Goal: Contribute content: Add original content to the website for others to see

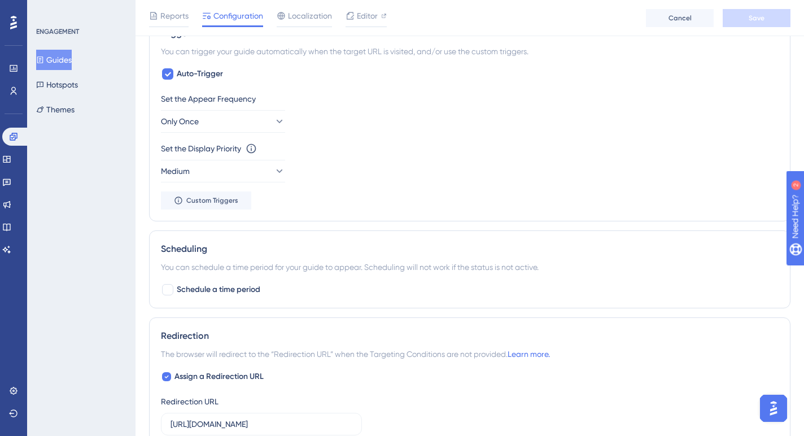
scroll to position [526, 0]
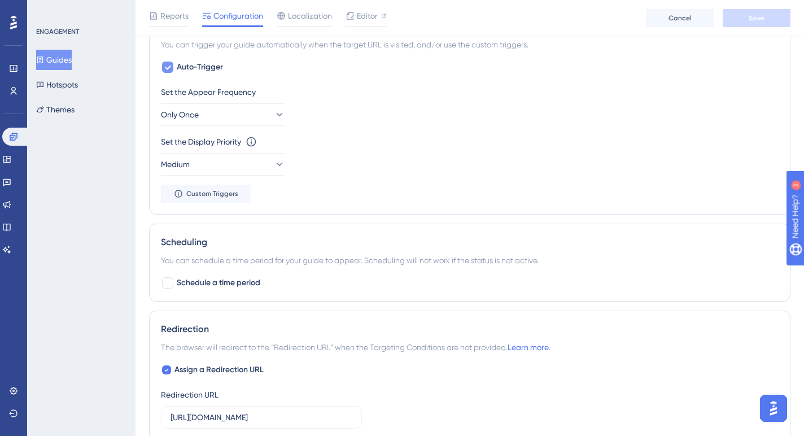
click at [167, 68] on icon at bounding box center [168, 68] width 6 height 5
checkbox input "false"
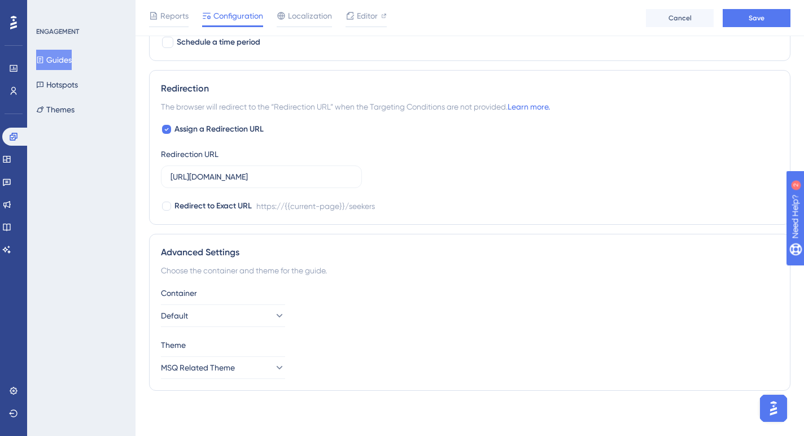
scroll to position [0, 0]
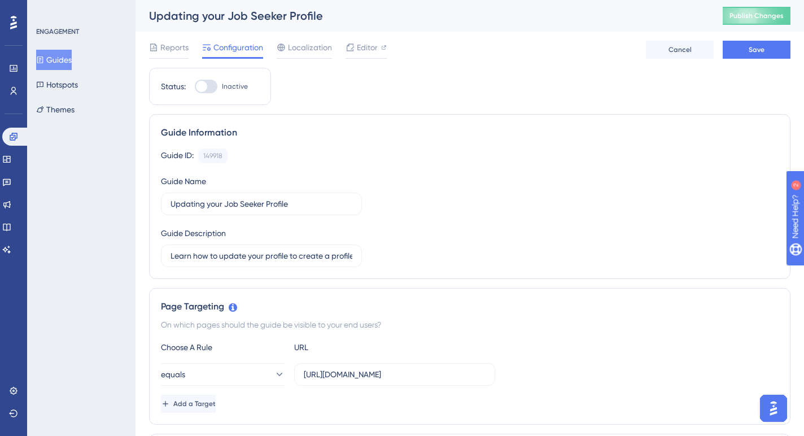
click at [210, 86] on div at bounding box center [206, 87] width 23 height 14
click at [195, 86] on input "Inactive" at bounding box center [194, 86] width 1 height 1
checkbox input "true"
click at [761, 54] on span "Save" at bounding box center [757, 49] width 16 height 9
click at [757, 15] on span "Publish Changes" at bounding box center [757, 15] width 54 height 9
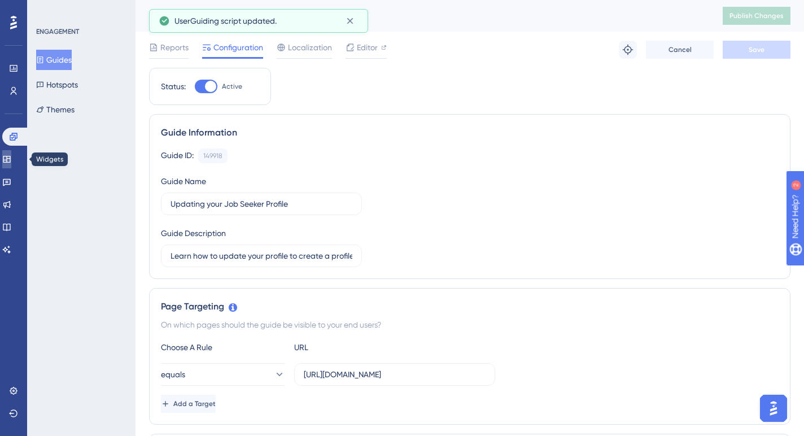
click at [11, 156] on icon at bounding box center [6, 159] width 9 height 9
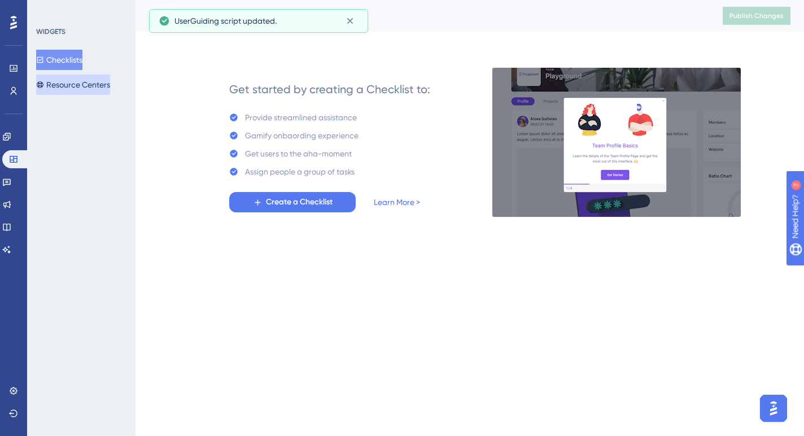
click at [65, 86] on button "Resource Centers" at bounding box center [73, 85] width 74 height 20
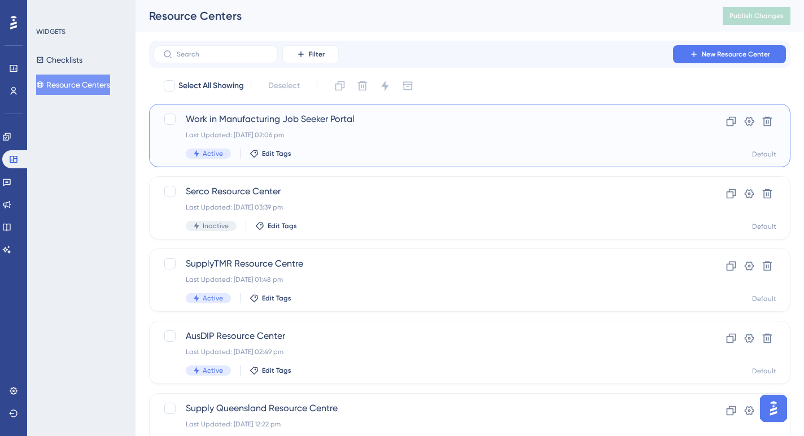
click at [333, 128] on div "Work in Manufacturing Job Seeker Portal Last Updated: 13 Aug 2025 02:06 pm Acti…" at bounding box center [425, 135] width 478 height 46
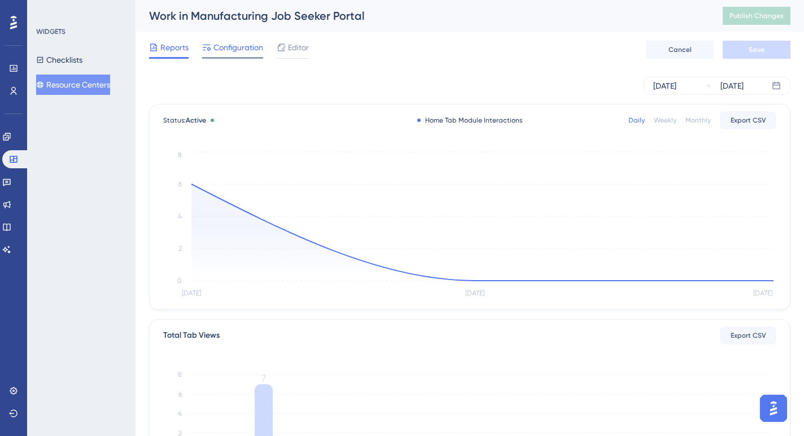
click at [239, 47] on span "Configuration" at bounding box center [238, 48] width 50 height 14
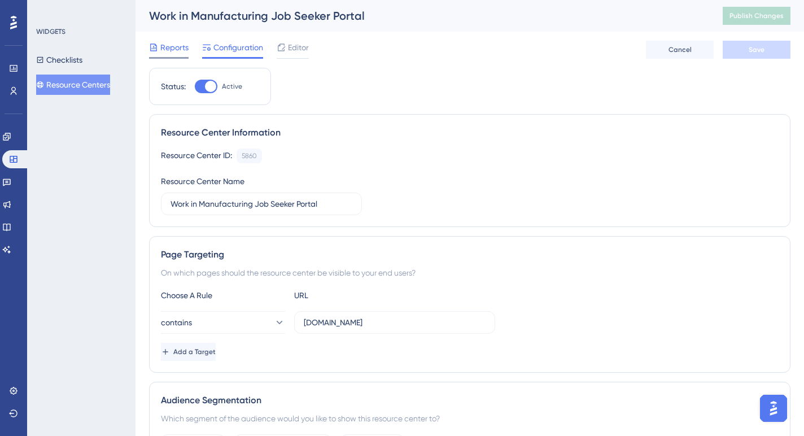
click at [173, 50] on span "Reports" at bounding box center [174, 48] width 28 height 14
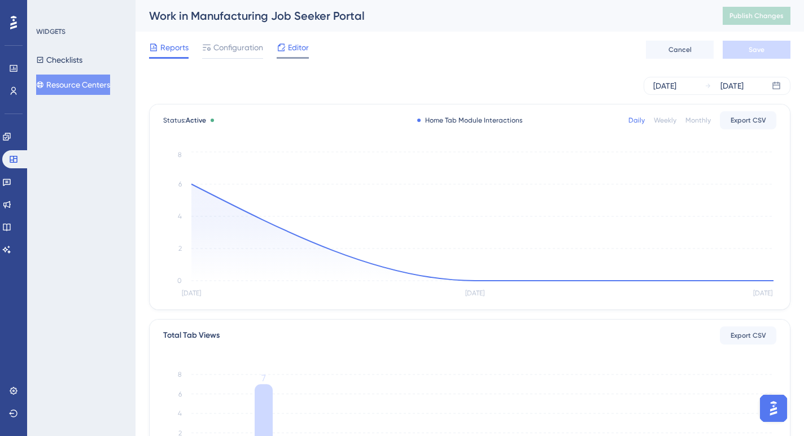
click at [293, 49] on span "Editor" at bounding box center [298, 48] width 21 height 14
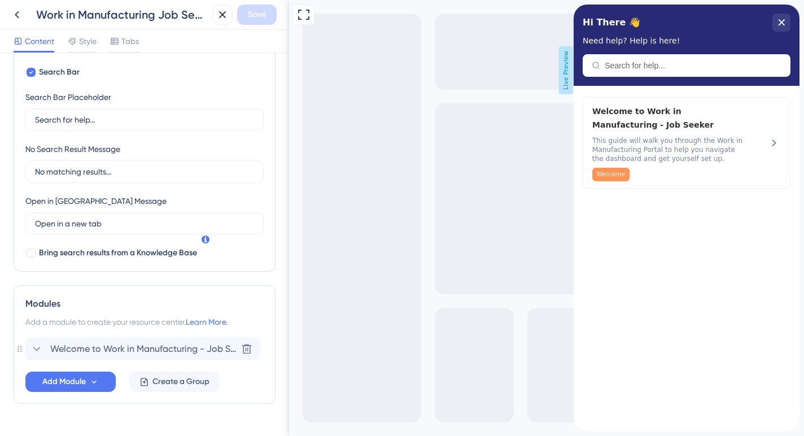
scroll to position [215, 0]
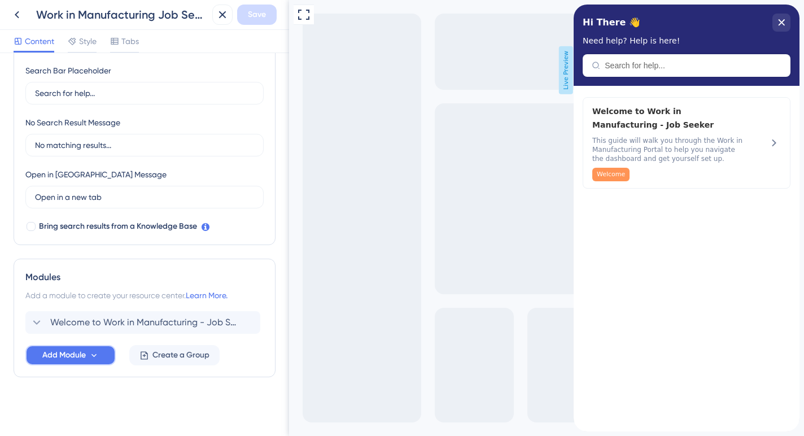
click at [75, 358] on span "Add Module" at bounding box center [63, 355] width 43 height 14
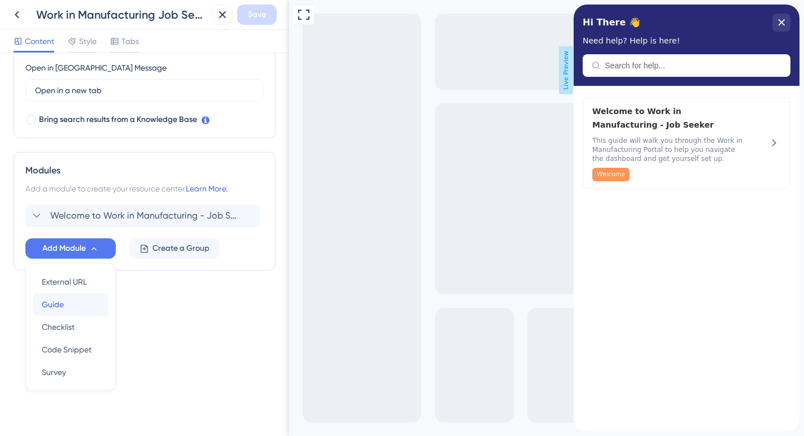
click at [71, 306] on div "Guide Guide" at bounding box center [71, 304] width 58 height 23
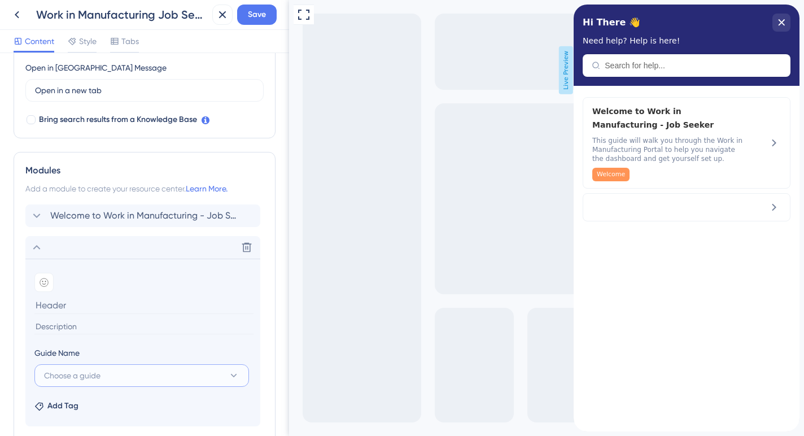
click at [137, 368] on button "Choose a guide" at bounding box center [141, 375] width 215 height 23
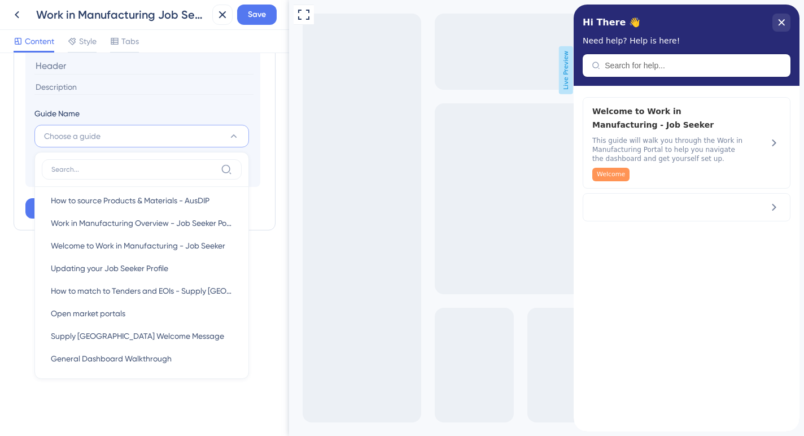
scroll to position [707, 0]
click at [126, 264] on span "Updating your Job Seeker Profile" at bounding box center [109, 267] width 117 height 14
type input "Updating your Job Seeker Profile"
type input "Learn how to update your profile to create a profile that will capture an emplo…"
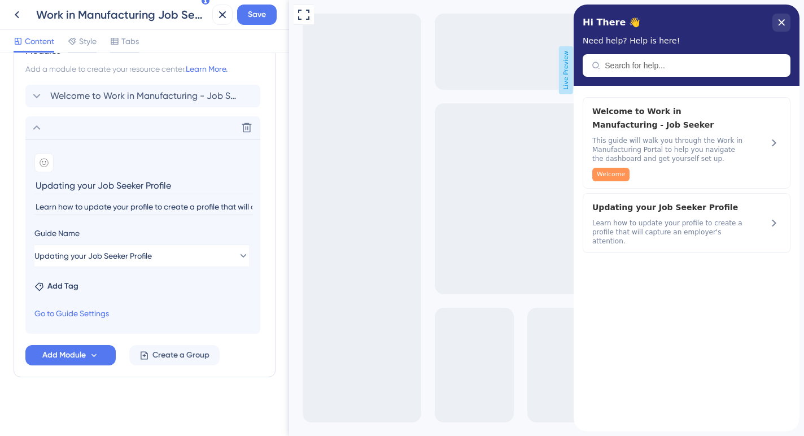
scroll to position [441, 0]
click at [58, 287] on span "Add Tag" at bounding box center [62, 287] width 31 height 14
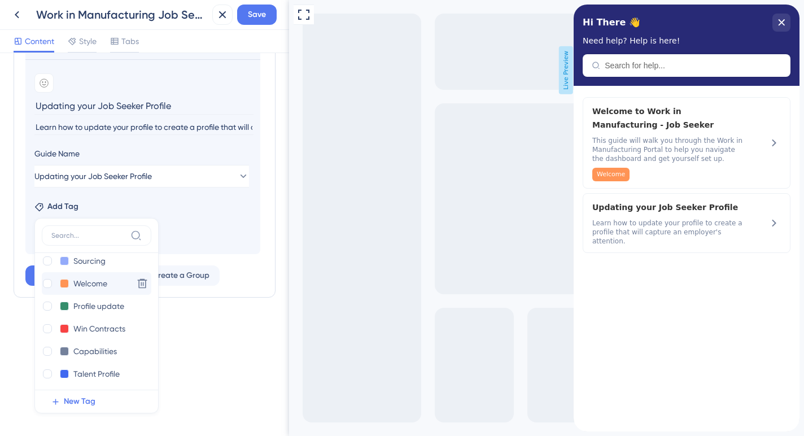
scroll to position [58, 0]
click at [45, 304] on div at bounding box center [47, 303] width 9 height 9
checkbox input "true"
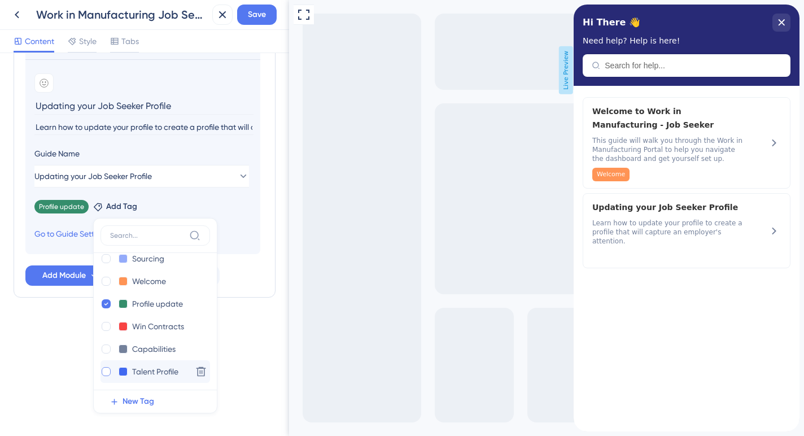
click at [104, 372] on div at bounding box center [106, 371] width 9 height 9
checkbox input "true"
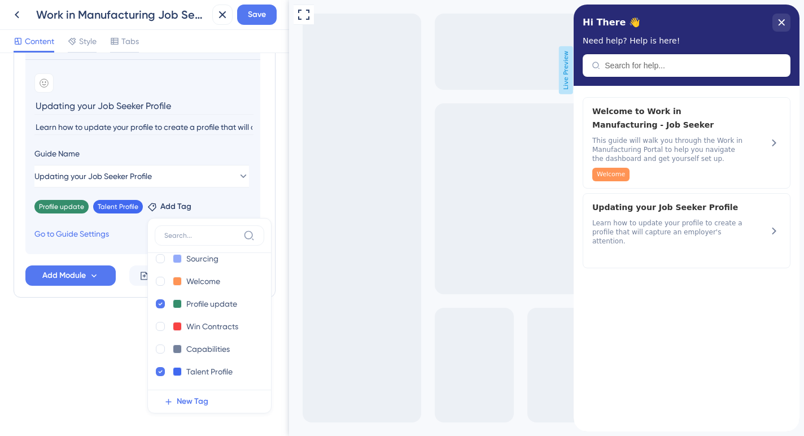
click at [351, 317] on div "Full Screen Preview Live Preview" at bounding box center [546, 218] width 515 height 436
click at [80, 350] on div "Resource Center Header Title Hi There 👋 17 Hi There 👋 Subtitle Need help? Help …" at bounding box center [144, 244] width 289 height 383
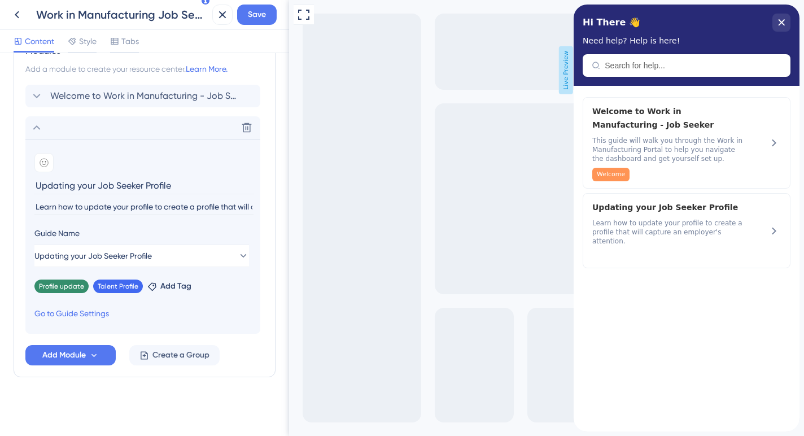
scroll to position [441, 0]
click at [253, 17] on span "Save" at bounding box center [257, 15] width 18 height 14
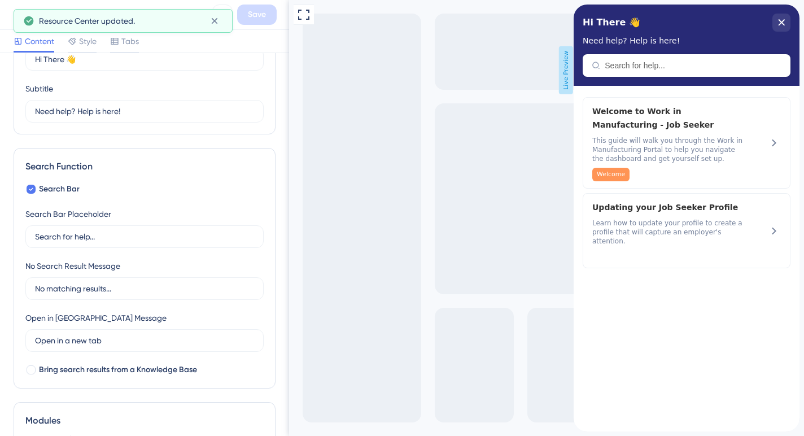
scroll to position [0, 0]
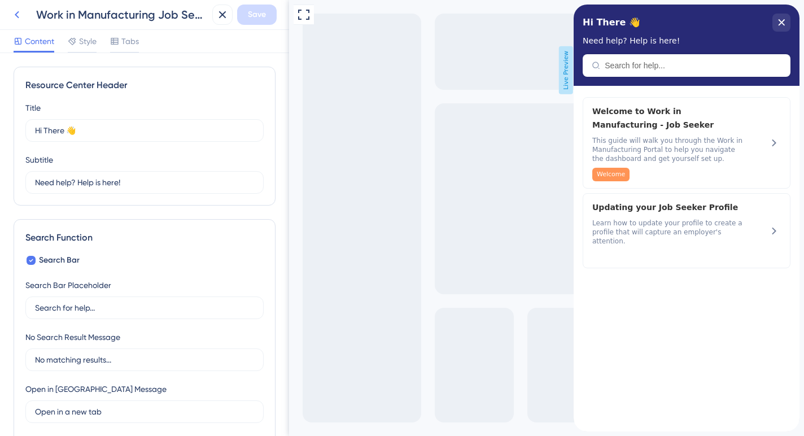
click at [17, 15] on icon at bounding box center [17, 15] width 14 height 14
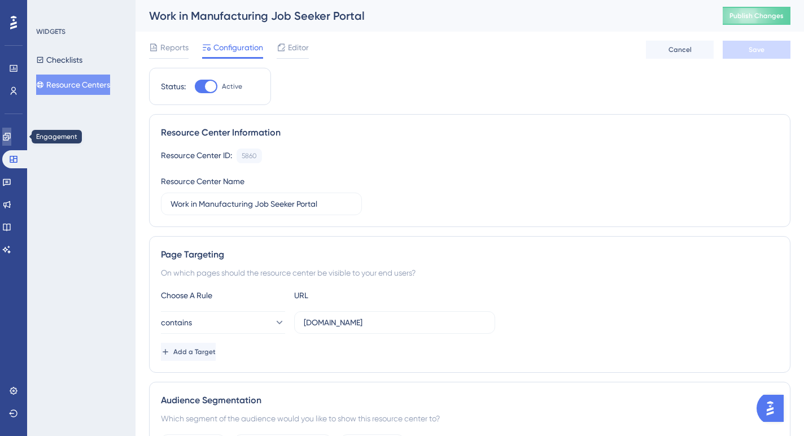
click at [11, 137] on icon at bounding box center [6, 136] width 9 height 9
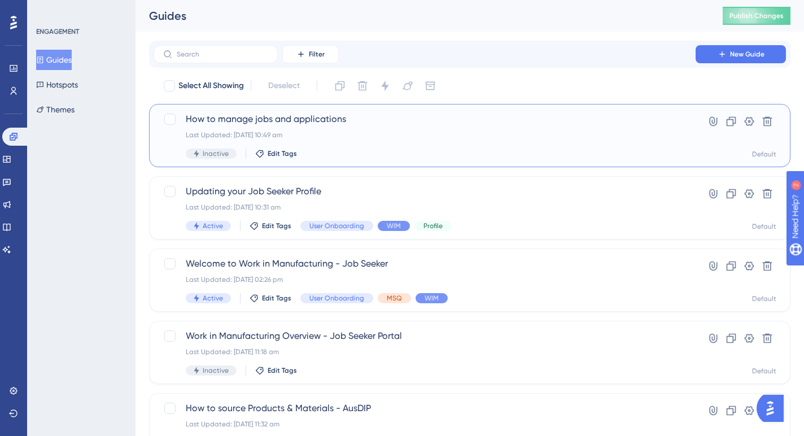
click at [267, 125] on span "How to manage jobs and applications" at bounding box center [425, 119] width 478 height 14
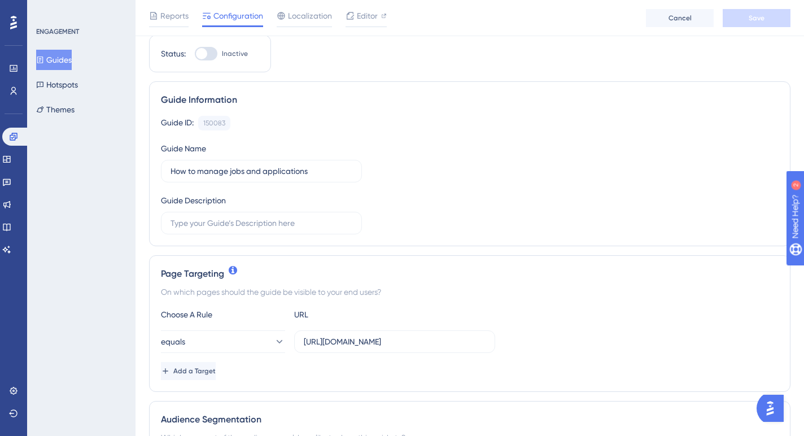
scroll to position [40, 0]
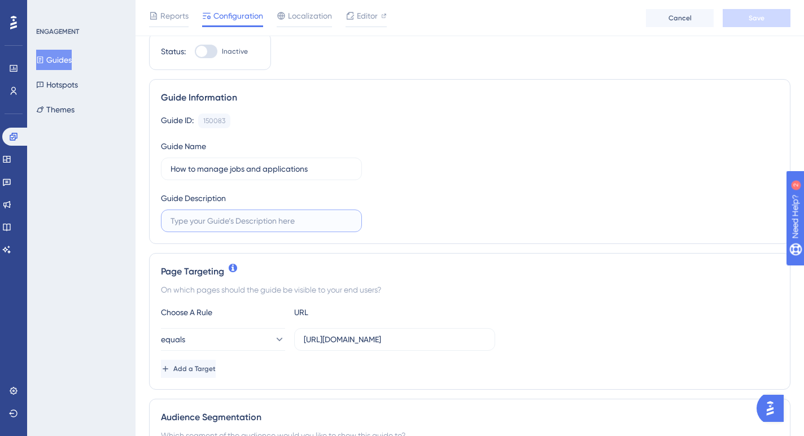
click at [260, 224] on input "text" at bounding box center [262, 221] width 182 height 12
type input "Learn how to navigate to the job opportunities and applications pages so you al…"
click at [556, 286] on div "On which pages should the guide be visible to your end users?" at bounding box center [470, 290] width 618 height 14
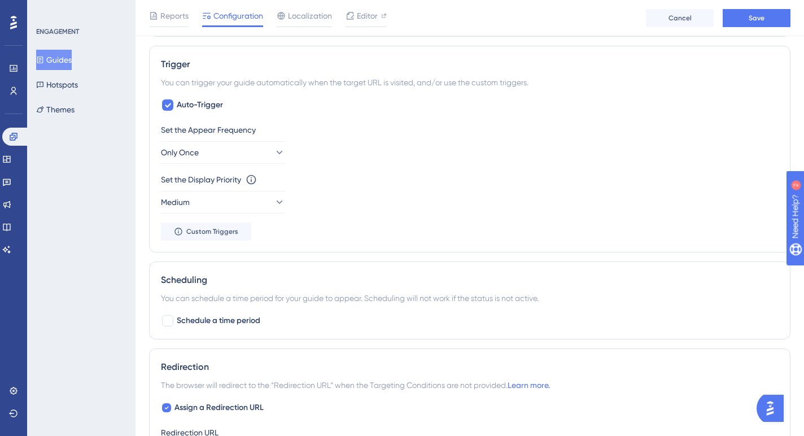
scroll to position [491, 0]
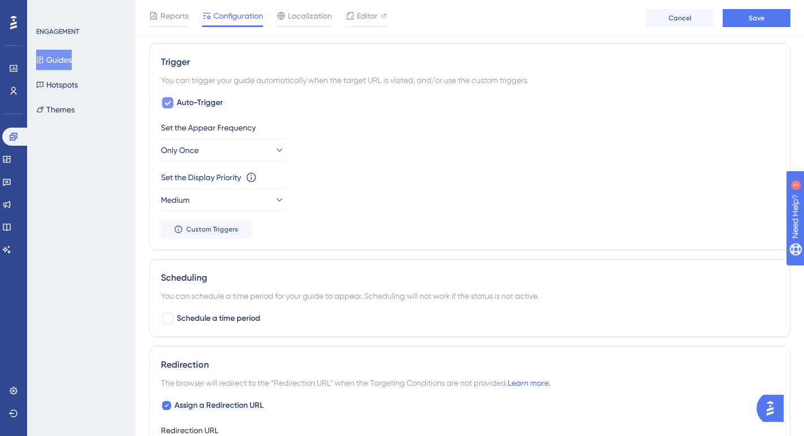
click at [167, 101] on icon at bounding box center [167, 102] width 7 height 9
checkbox input "false"
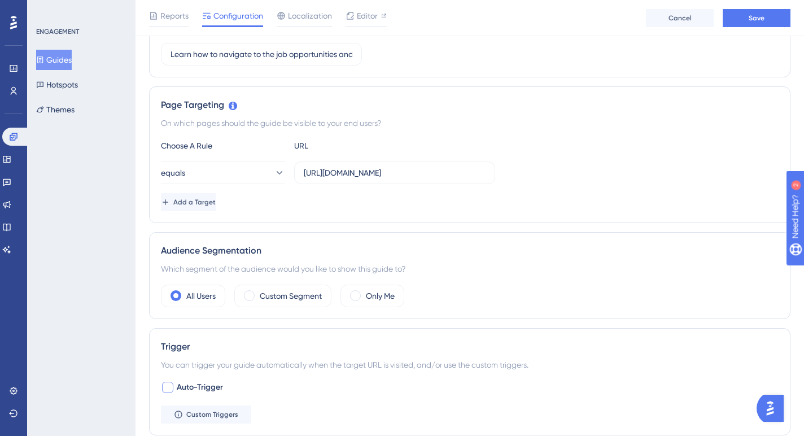
scroll to position [0, 0]
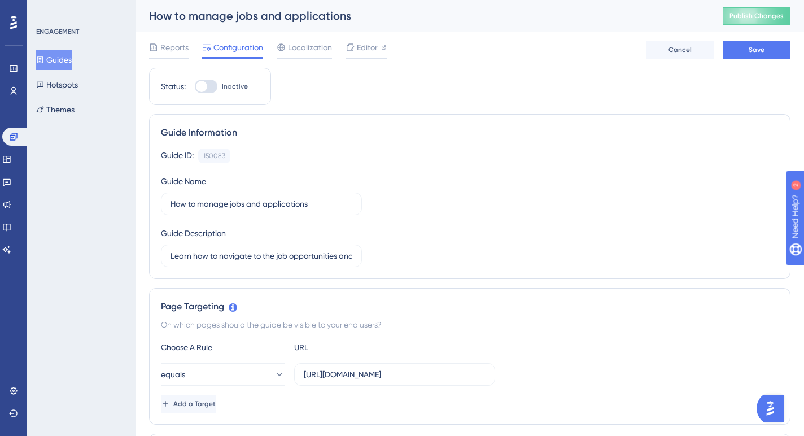
click at [211, 85] on div at bounding box center [206, 87] width 23 height 14
click at [195, 86] on input "Inactive" at bounding box center [194, 86] width 1 height 1
checkbox input "true"
click at [761, 49] on span "Save" at bounding box center [757, 49] width 16 height 9
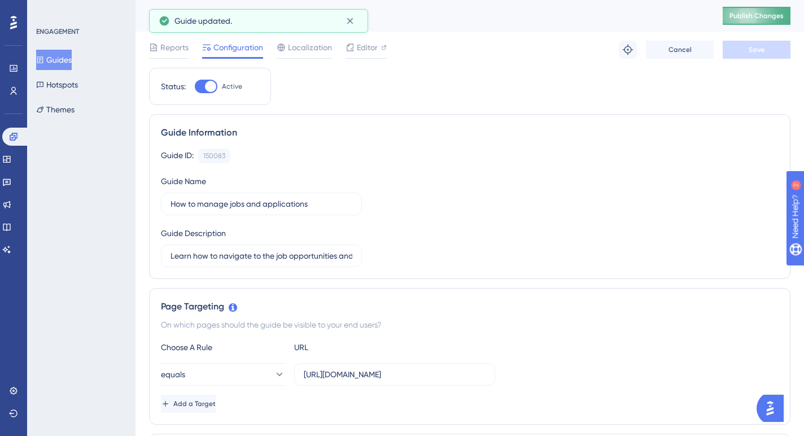
click at [757, 19] on span "Publish Changes" at bounding box center [757, 15] width 54 height 9
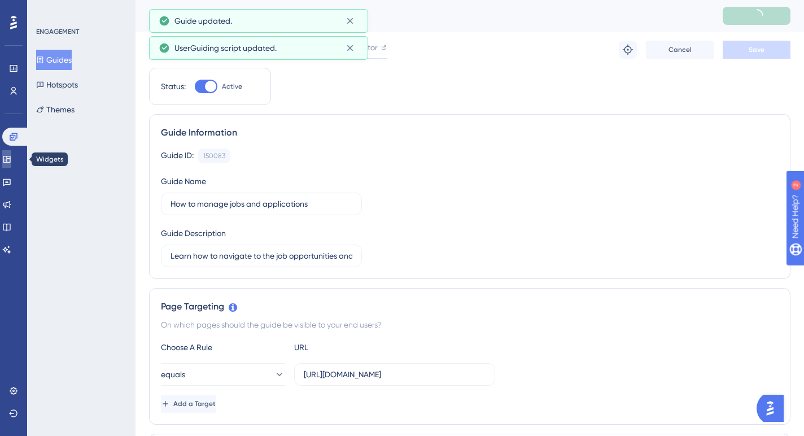
click at [10, 159] on icon at bounding box center [6, 159] width 7 height 7
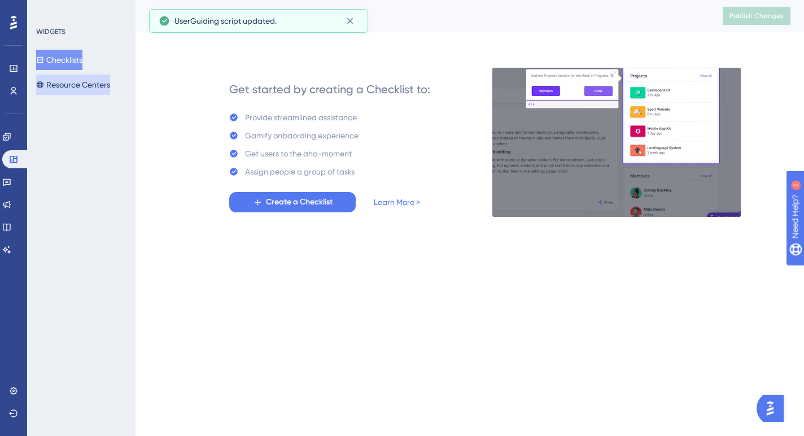
click at [80, 82] on button "Resource Centers" at bounding box center [73, 85] width 74 height 20
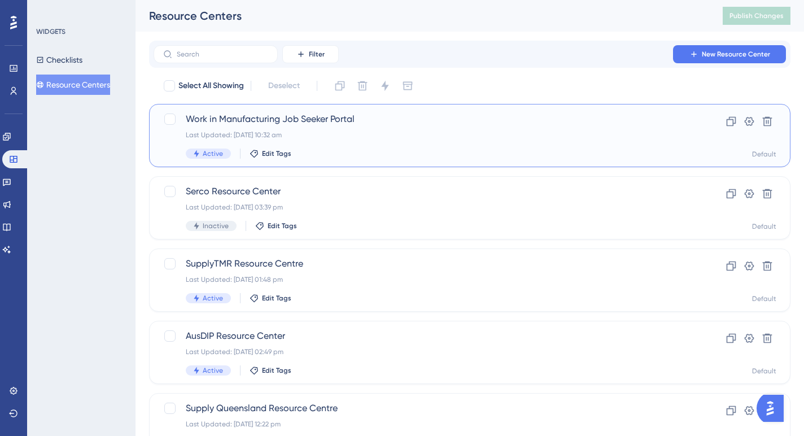
click at [327, 130] on div "Work in Manufacturing Job Seeker Portal Last Updated: 15 Aug 2025 10:32 am Acti…" at bounding box center [425, 135] width 478 height 46
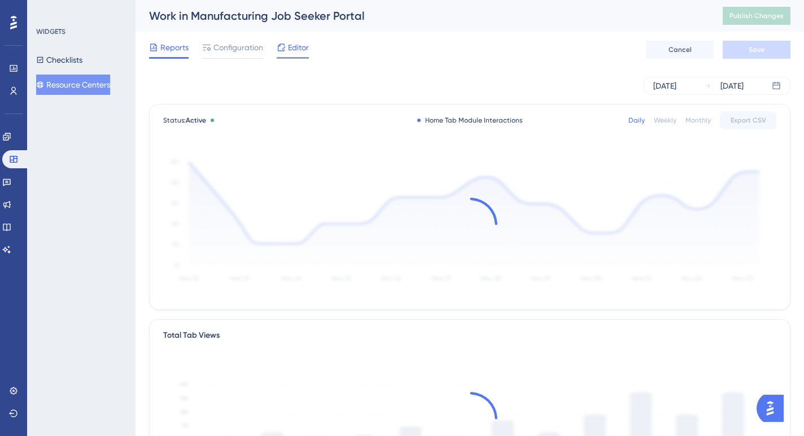
click at [294, 50] on span "Editor" at bounding box center [298, 48] width 21 height 14
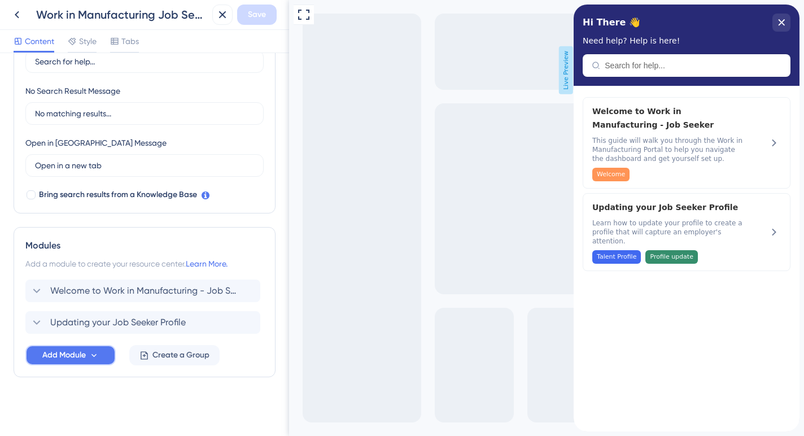
click at [84, 354] on span "Add Module" at bounding box center [63, 355] width 43 height 14
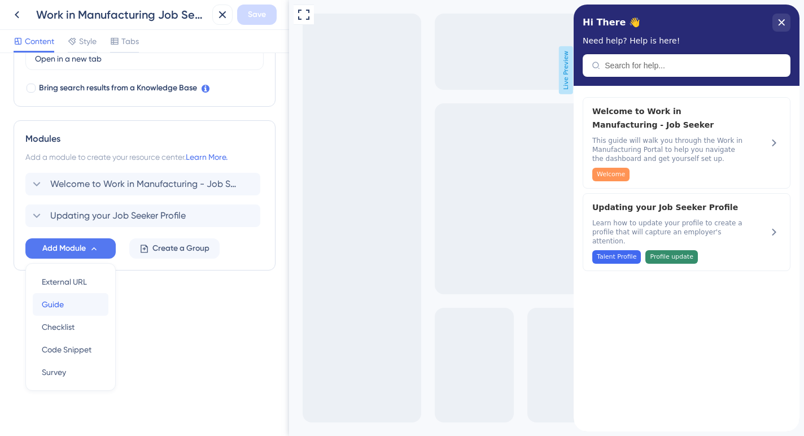
click at [68, 303] on div "Guide Guide" at bounding box center [71, 304] width 58 height 23
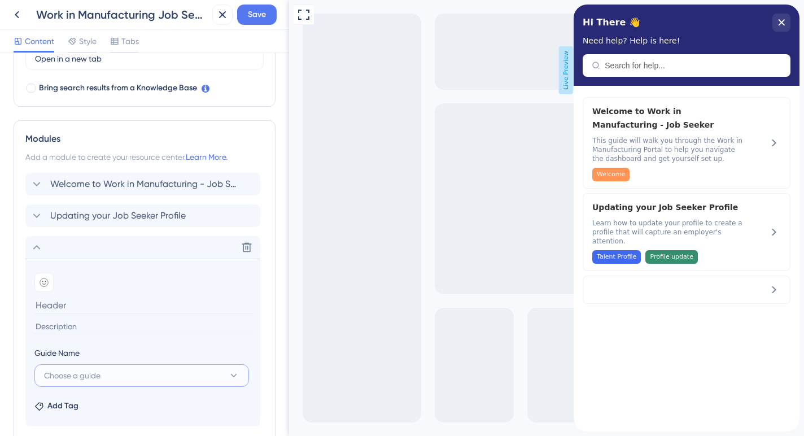
click at [129, 380] on button "Choose a guide" at bounding box center [141, 375] width 215 height 23
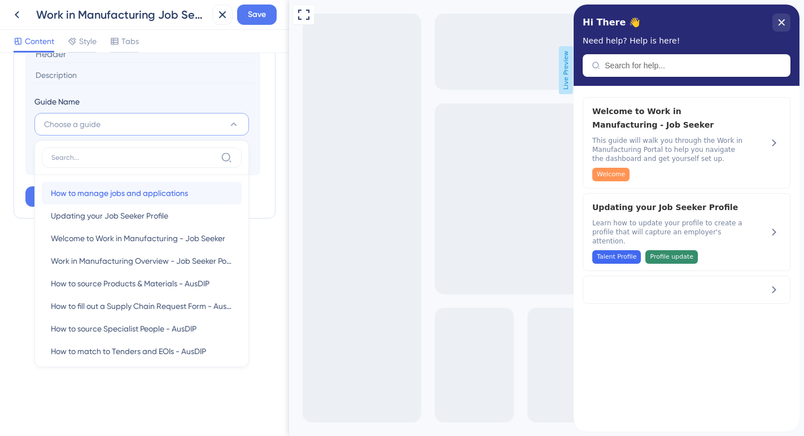
click at [159, 194] on span "How to manage jobs and applications" at bounding box center [119, 193] width 137 height 14
type input "How to manage jobs and applications"
type input "Learn how to navigate to the job opportunities and applications pages so you al…"
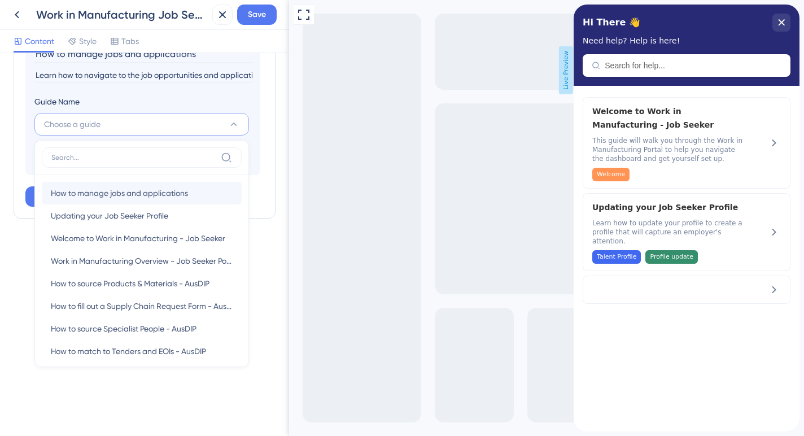
scroll to position [473, 0]
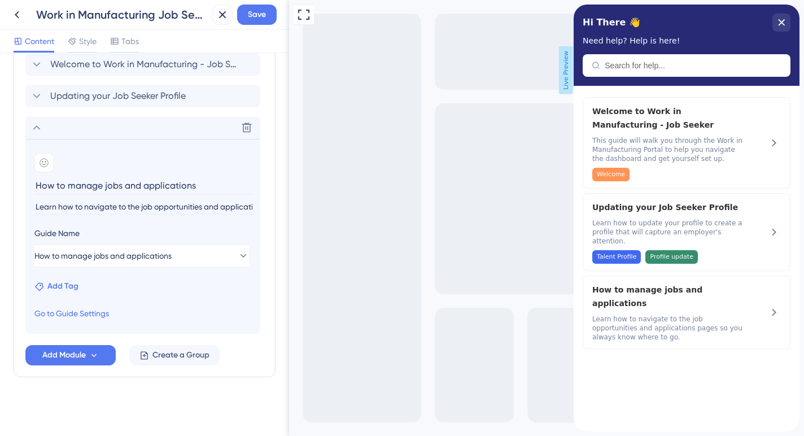
click at [59, 284] on span "Add Tag" at bounding box center [62, 287] width 31 height 14
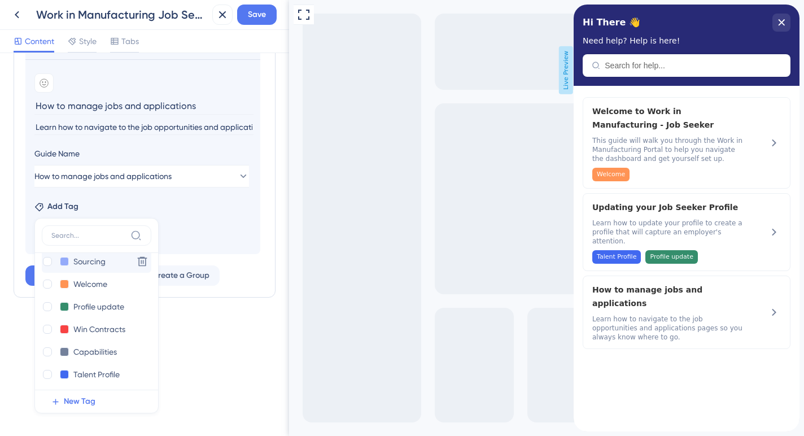
scroll to position [58, 0]
click at [75, 400] on span "New Tag" at bounding box center [80, 402] width 32 height 14
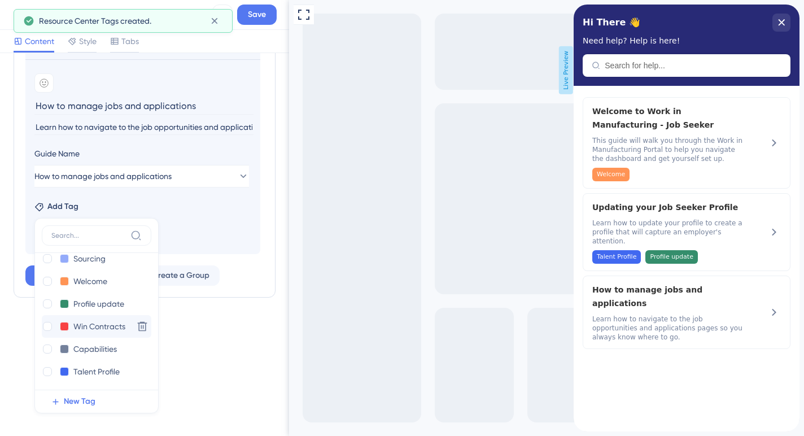
scroll to position [0, 0]
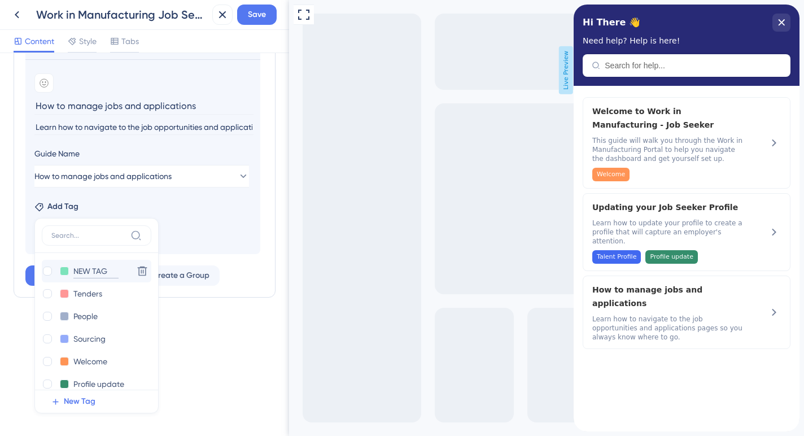
click at [110, 270] on input "NEW TAG" at bounding box center [95, 271] width 45 height 14
type input "N"
type input "Jobs"
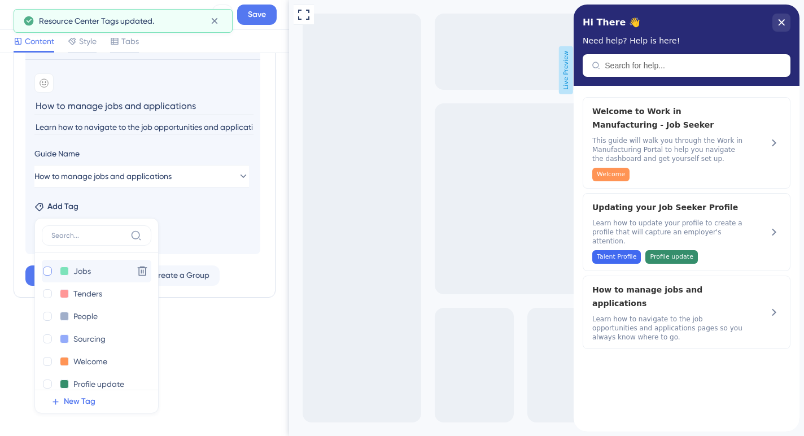
click at [47, 272] on div at bounding box center [47, 271] width 9 height 9
checkbox input "true"
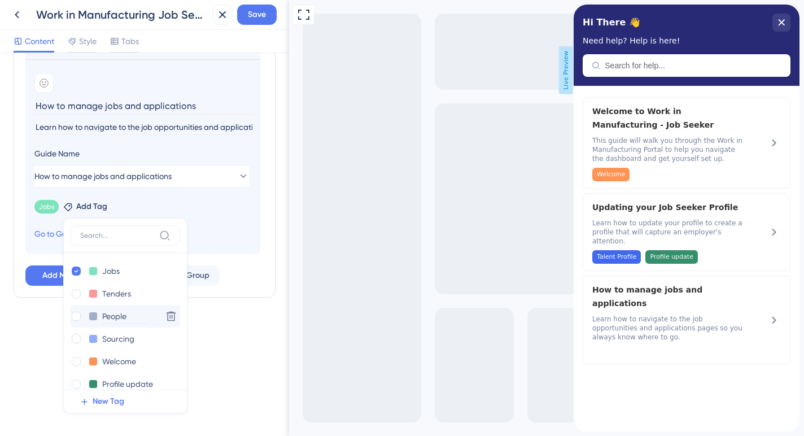
scroll to position [80, 0]
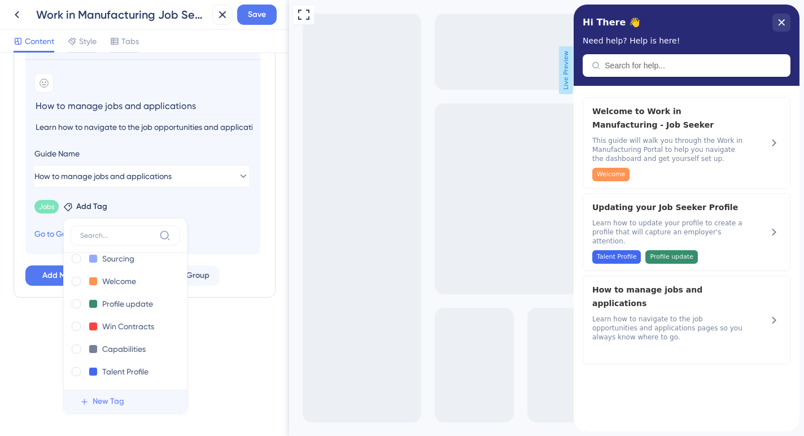
click at [99, 400] on span "New Tag" at bounding box center [109, 402] width 32 height 14
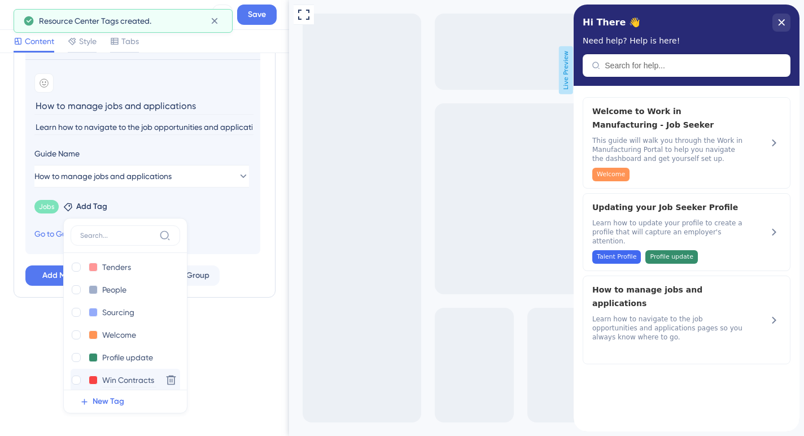
scroll to position [0, 0]
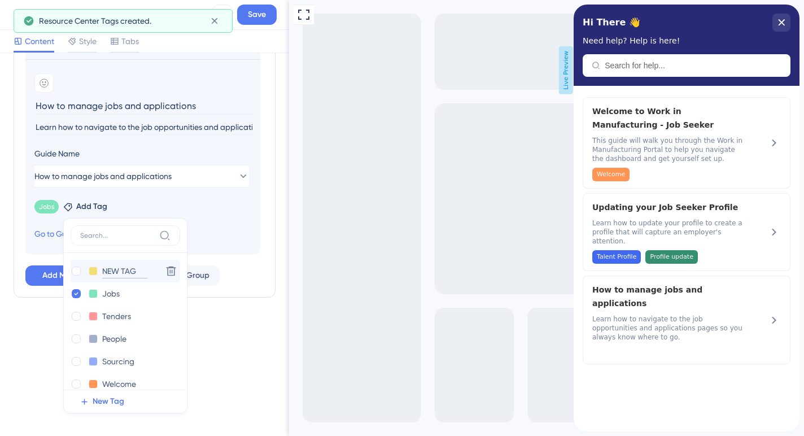
click at [137, 271] on input "NEW TAG" at bounding box center [124, 271] width 45 height 14
type input "N"
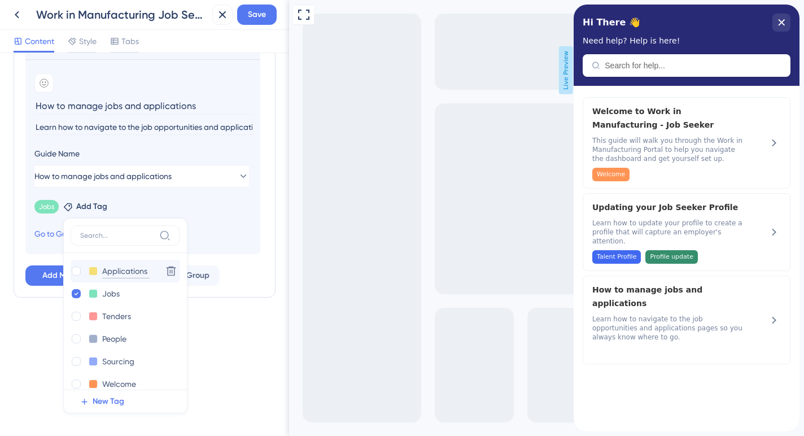
type input "Applications"
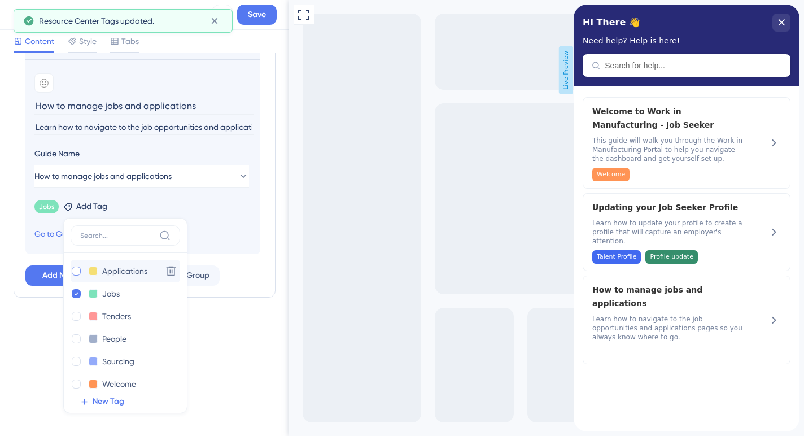
click at [76, 272] on div at bounding box center [76, 271] width 9 height 9
checkbox input "true"
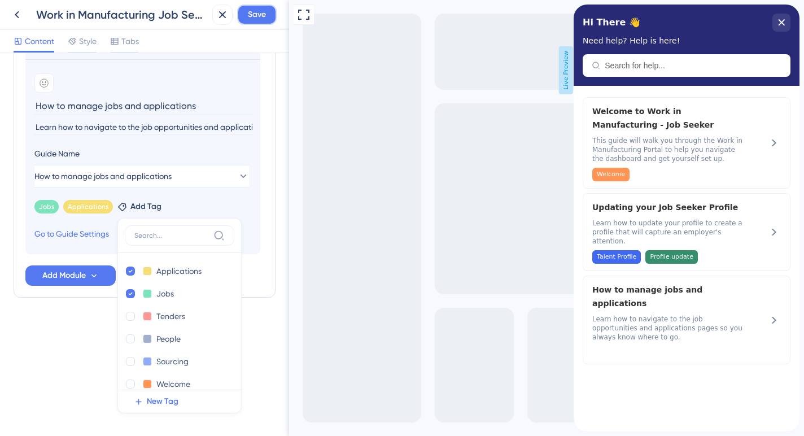
click at [255, 14] on span "Save" at bounding box center [257, 15] width 18 height 14
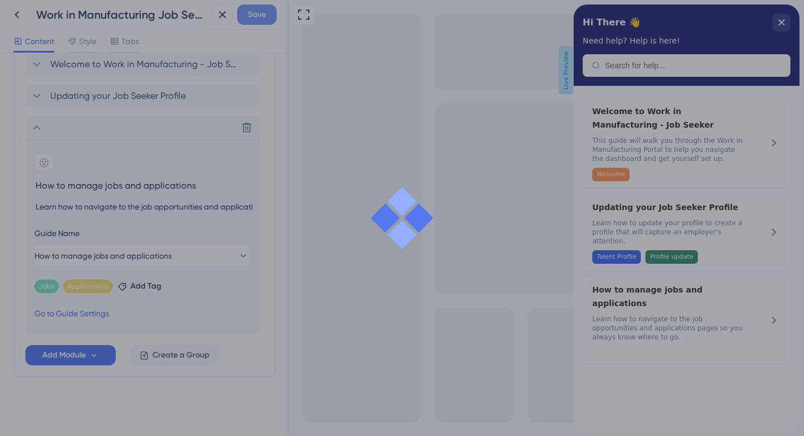
scroll to position [473, 0]
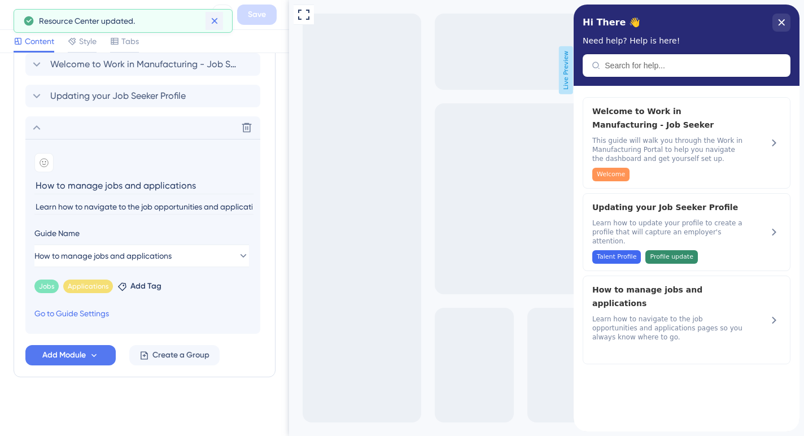
click at [216, 22] on icon at bounding box center [214, 20] width 11 height 11
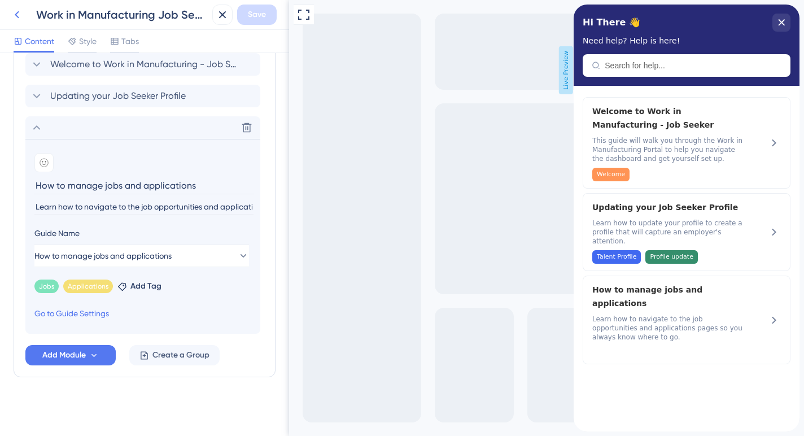
click at [18, 16] on icon at bounding box center [17, 15] width 14 height 14
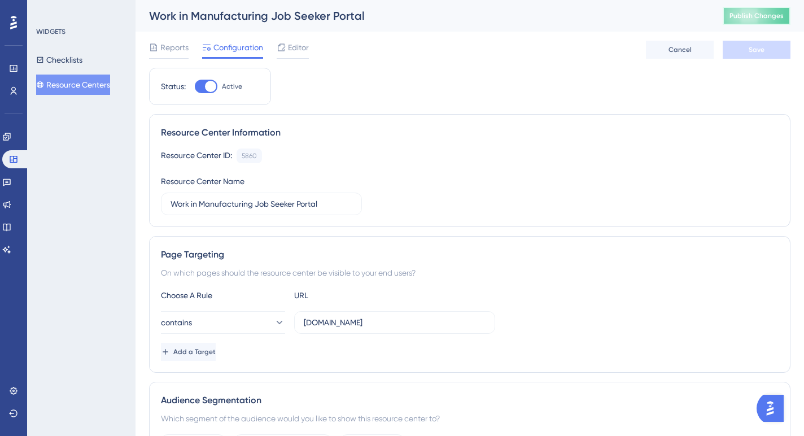
click at [763, 14] on span "Publish Changes" at bounding box center [757, 15] width 54 height 9
click at [83, 80] on button "Resource Centers" at bounding box center [73, 85] width 74 height 20
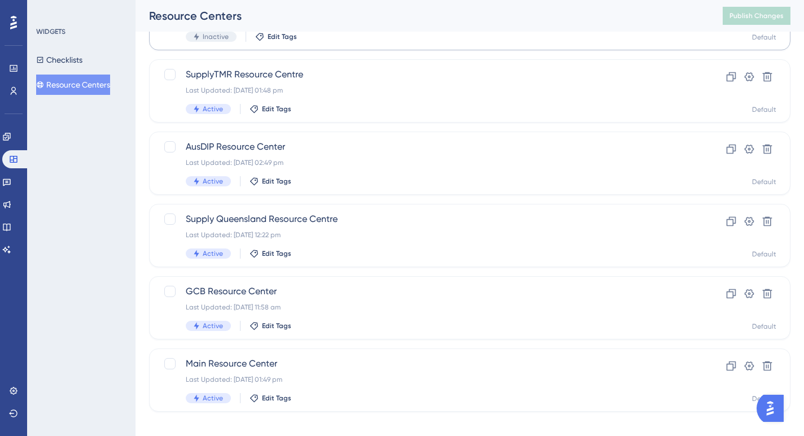
scroll to position [201, 0]
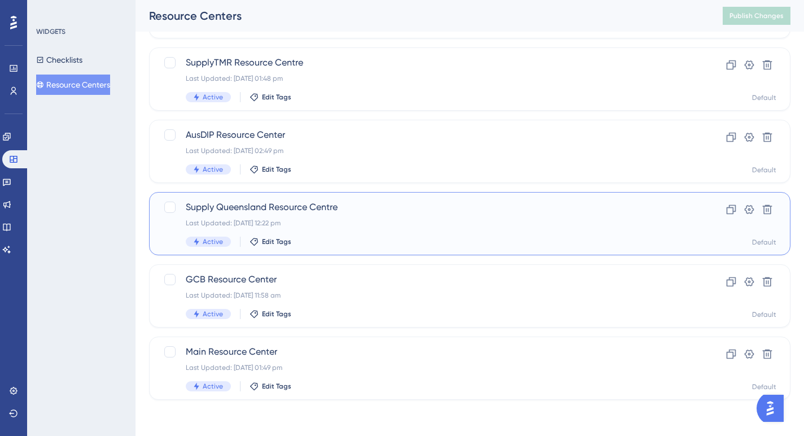
click at [341, 219] on div "Last Updated: 21 Jun 2025 12:22 pm" at bounding box center [425, 223] width 478 height 9
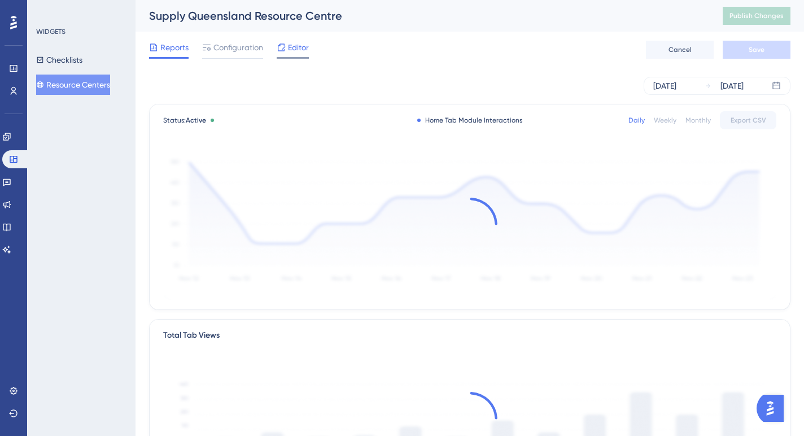
click at [297, 44] on span "Editor" at bounding box center [298, 48] width 21 height 14
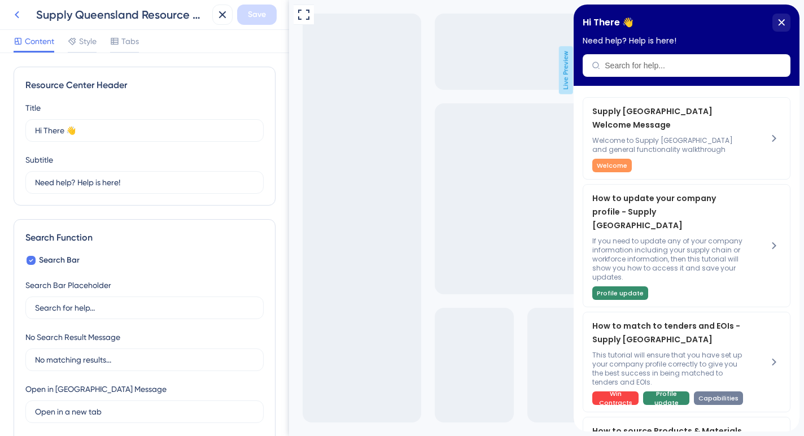
click at [16, 14] on icon at bounding box center [17, 14] width 5 height 7
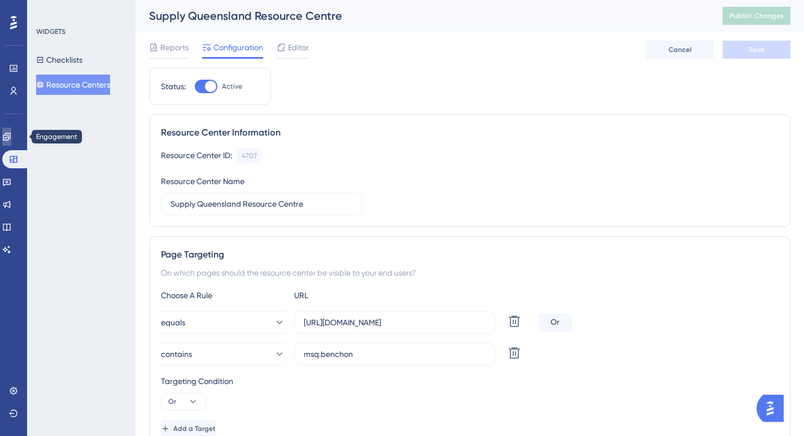
click at [11, 139] on icon at bounding box center [6, 136] width 9 height 9
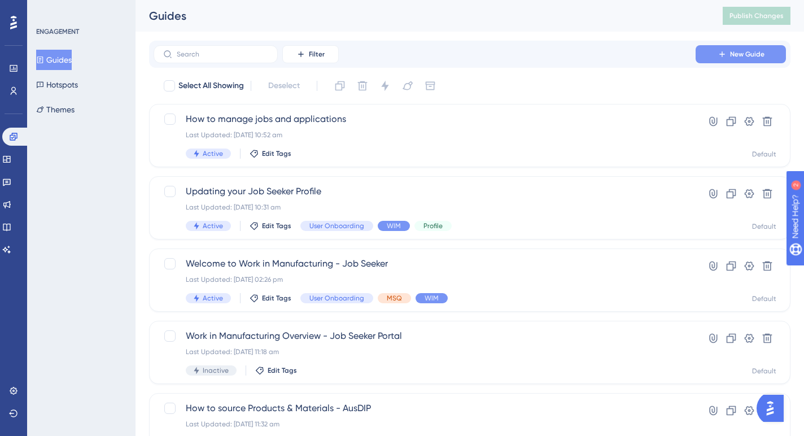
click at [742, 54] on span "New Guide" at bounding box center [747, 54] width 34 height 9
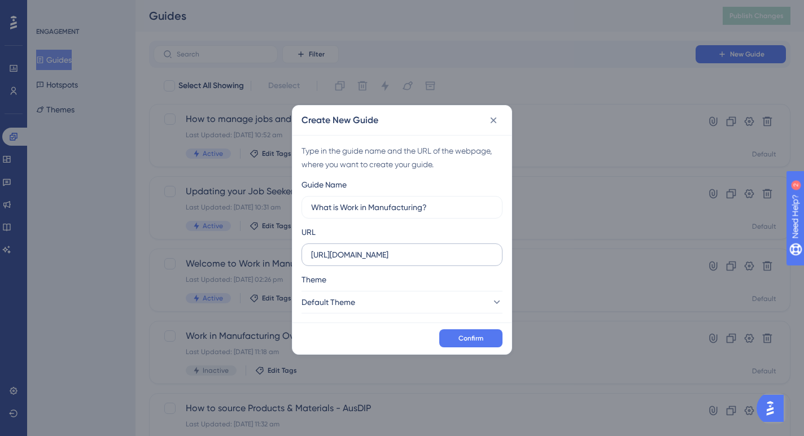
type input "What is Work in Manufacturing?"
click at [414, 258] on input "https://app.benchon.com" at bounding box center [402, 255] width 182 height 12
click at [354, 255] on input "https://app.benchon.com" at bounding box center [402, 255] width 182 height 12
type input "https://msq.benchon.com"
click at [491, 299] on icon at bounding box center [496, 302] width 11 height 11
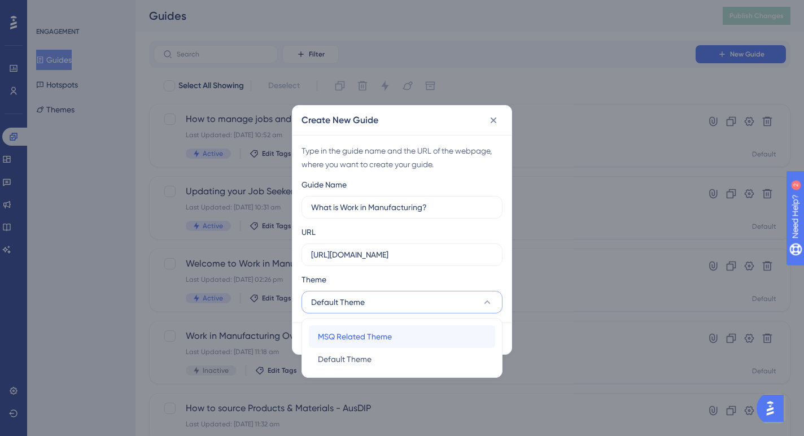
click at [398, 341] on div "MSQ Related Theme MSQ Related Theme" at bounding box center [402, 336] width 168 height 23
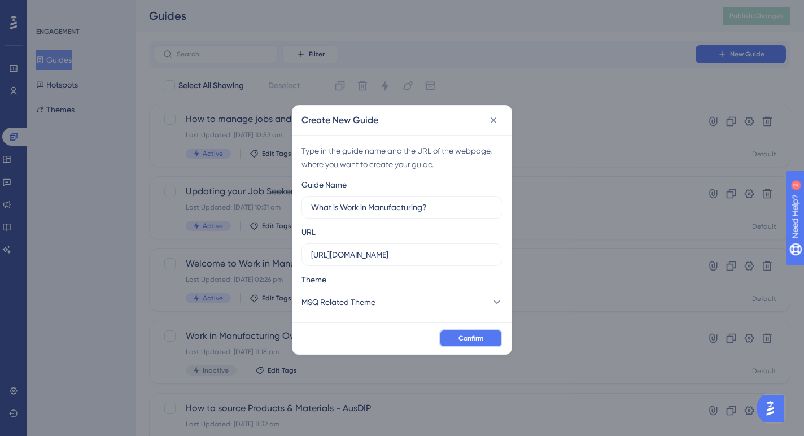
click at [478, 335] on span "Confirm" at bounding box center [471, 338] width 25 height 9
